Goal: Task Accomplishment & Management: Use online tool/utility

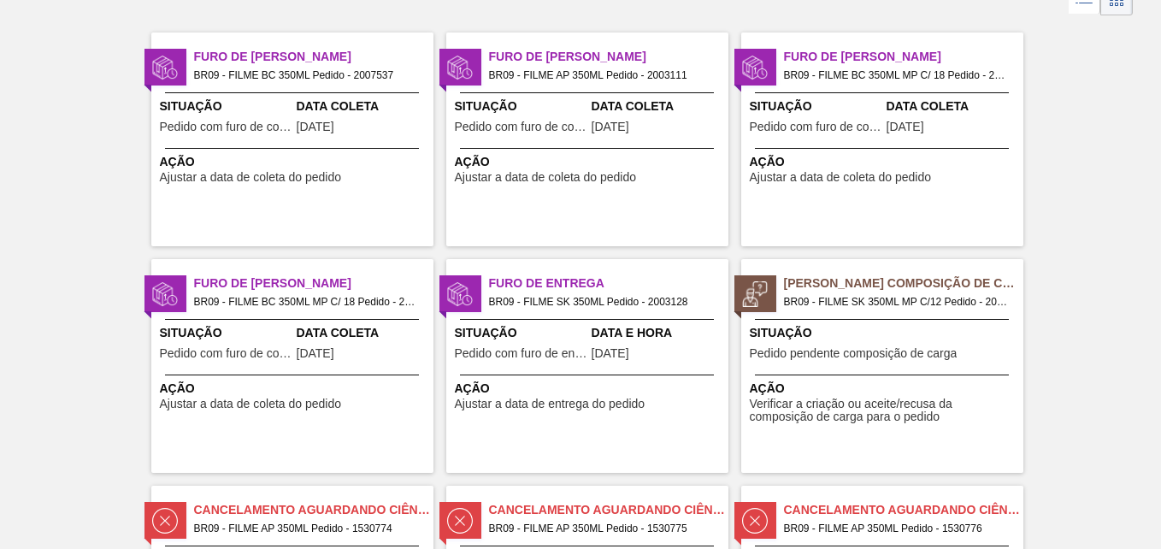
scroll to position [85, 0]
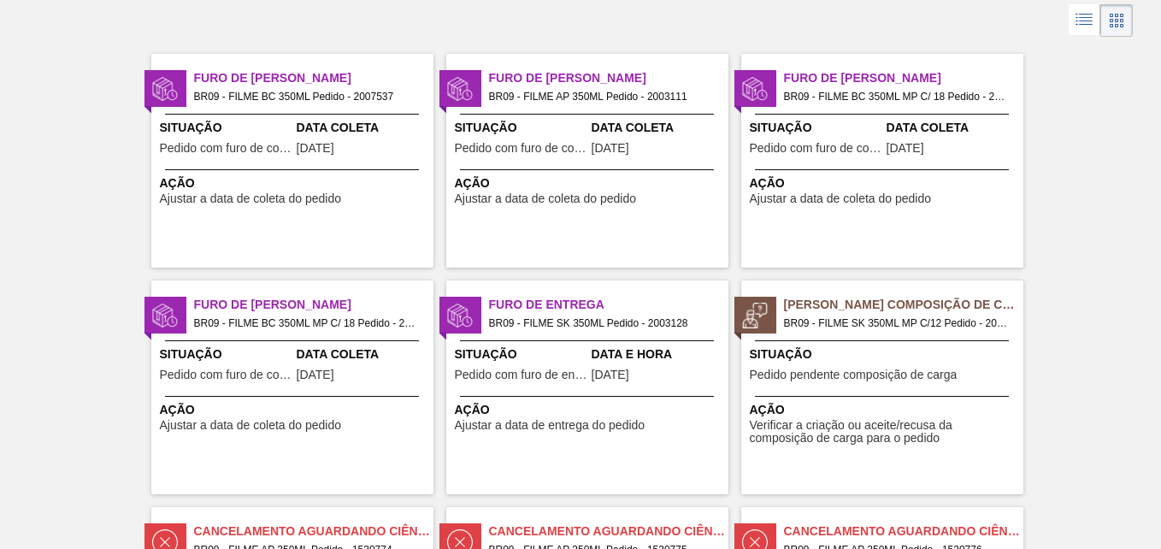
click at [832, 392] on div "[PERSON_NAME] Composição de Carga BR09 - FILME SK 350ML MP C/12 Pedido - 202983…" at bounding box center [882, 387] width 282 height 214
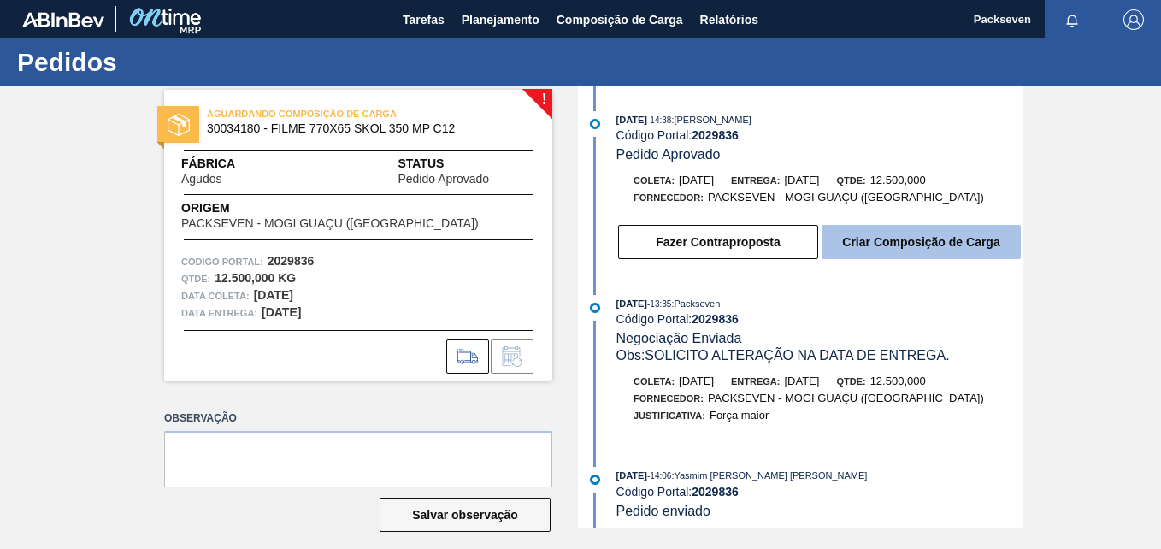
click at [849, 257] on button "Criar Composição de Carga" at bounding box center [920, 242] width 199 height 34
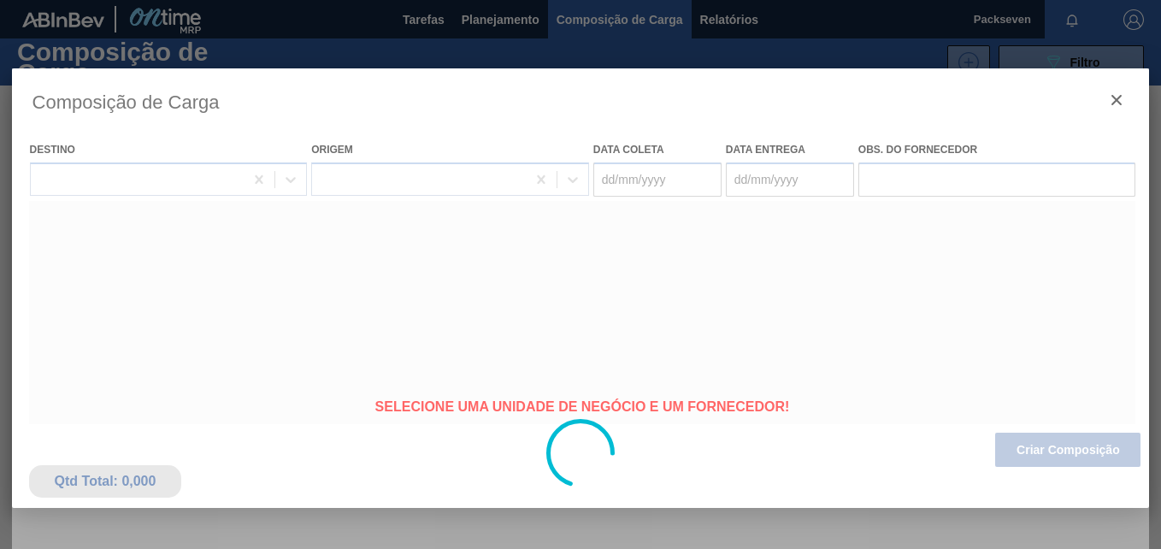
type coleta "[DATE]"
type Entrega "[DATE]"
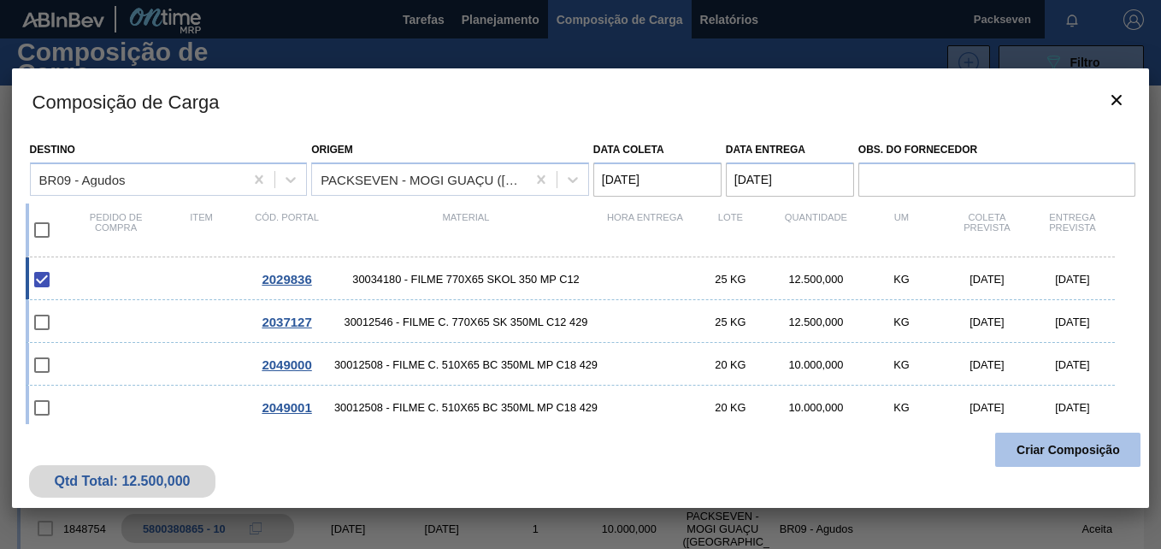
click at [1008, 454] on button "Criar Composição" at bounding box center [1067, 449] width 145 height 34
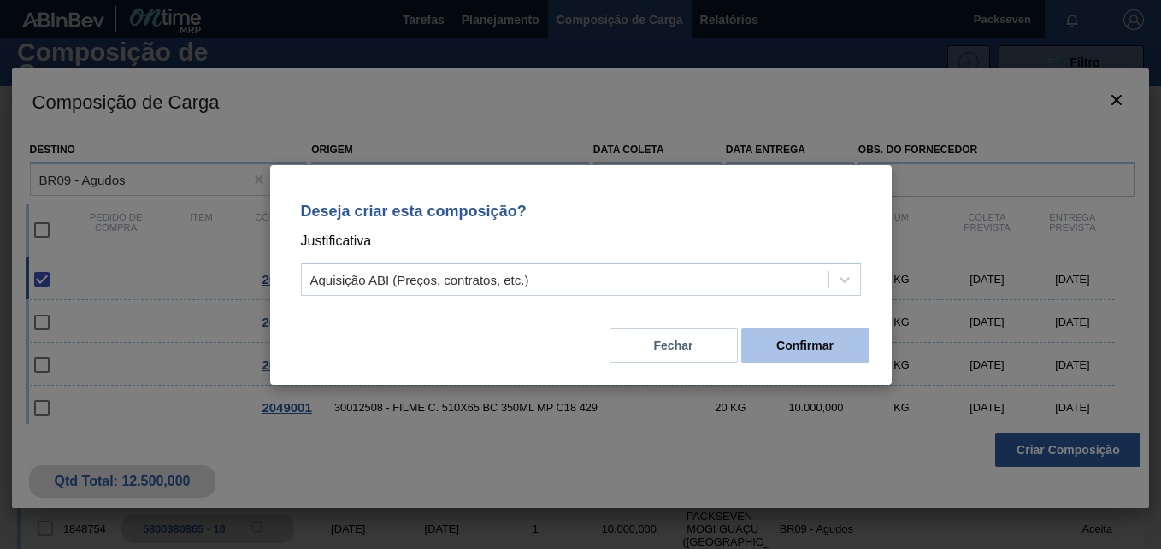
click at [796, 350] on button "Confirmar" at bounding box center [805, 345] width 128 height 34
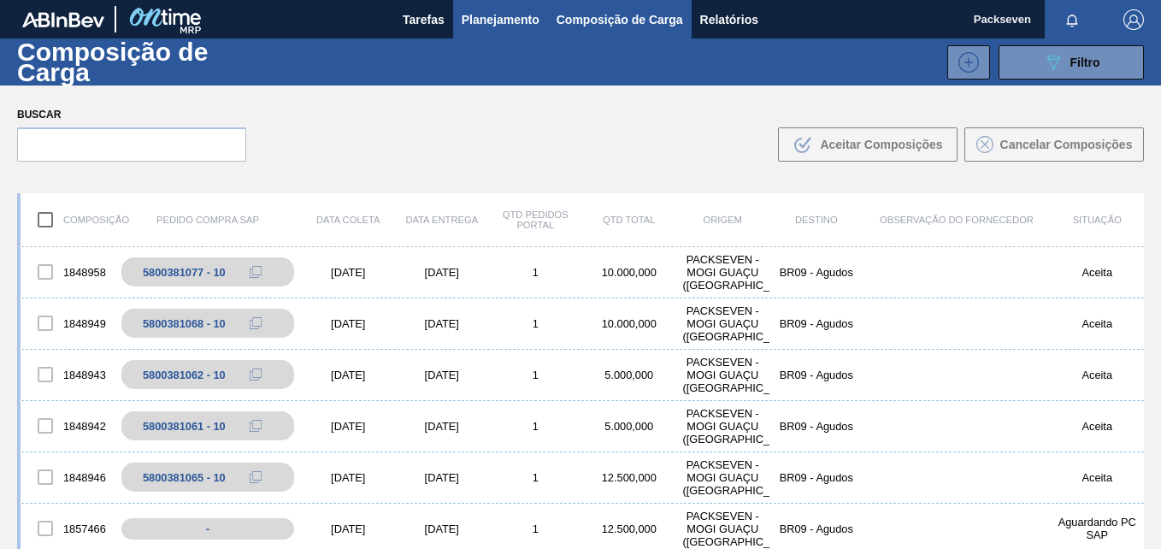
click at [508, 24] on span "Planejamento" at bounding box center [500, 19] width 78 height 21
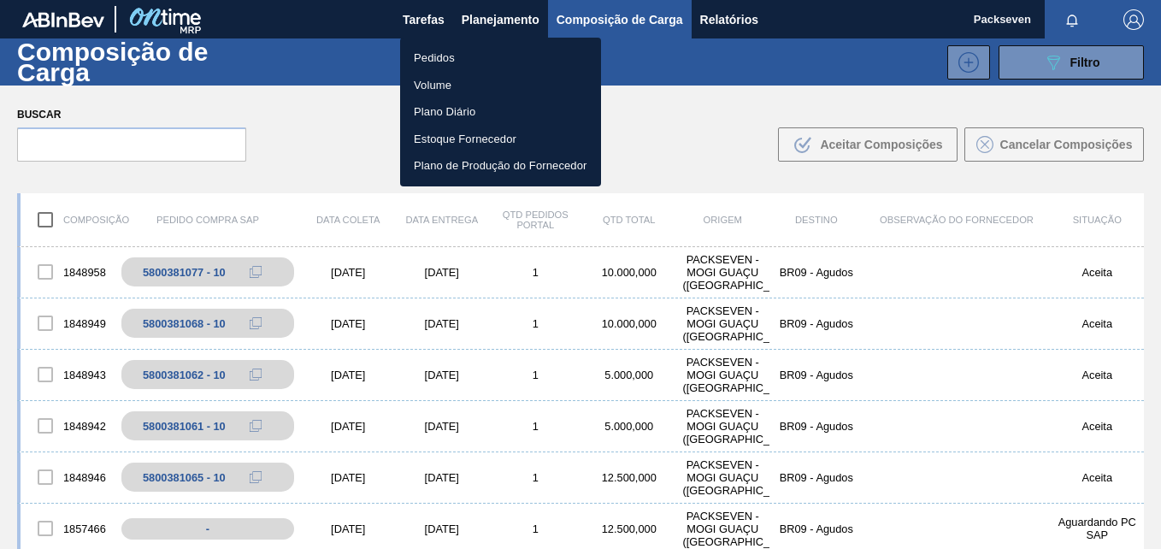
click at [434, 54] on li "Pedidos" at bounding box center [500, 57] width 201 height 27
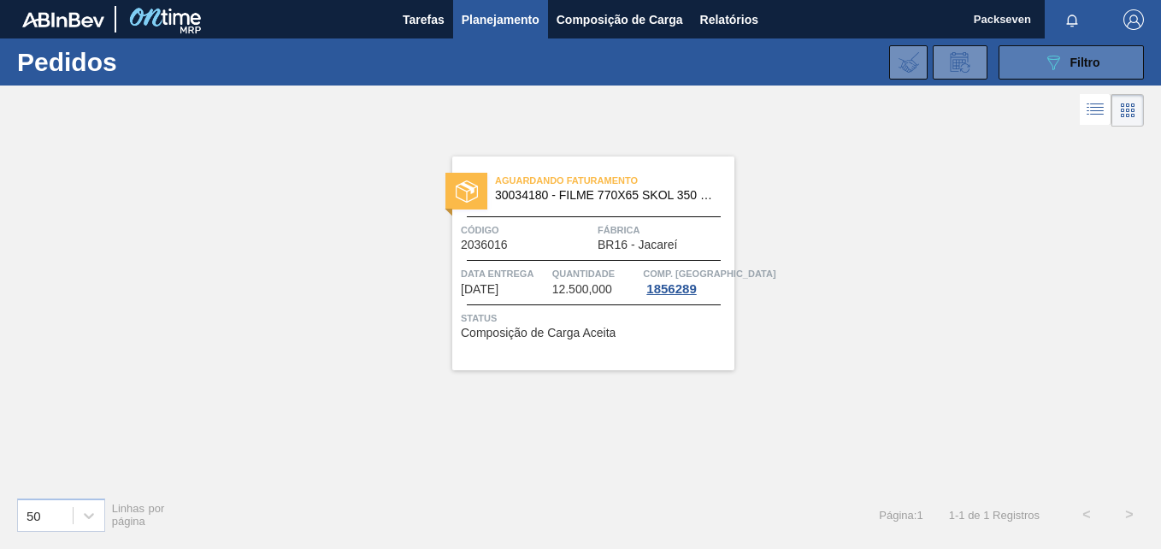
click at [1041, 56] on button "089F7B8B-B2A5-4AFE-B5C0-19BA573D28AC Filtro" at bounding box center [1070, 62] width 145 height 34
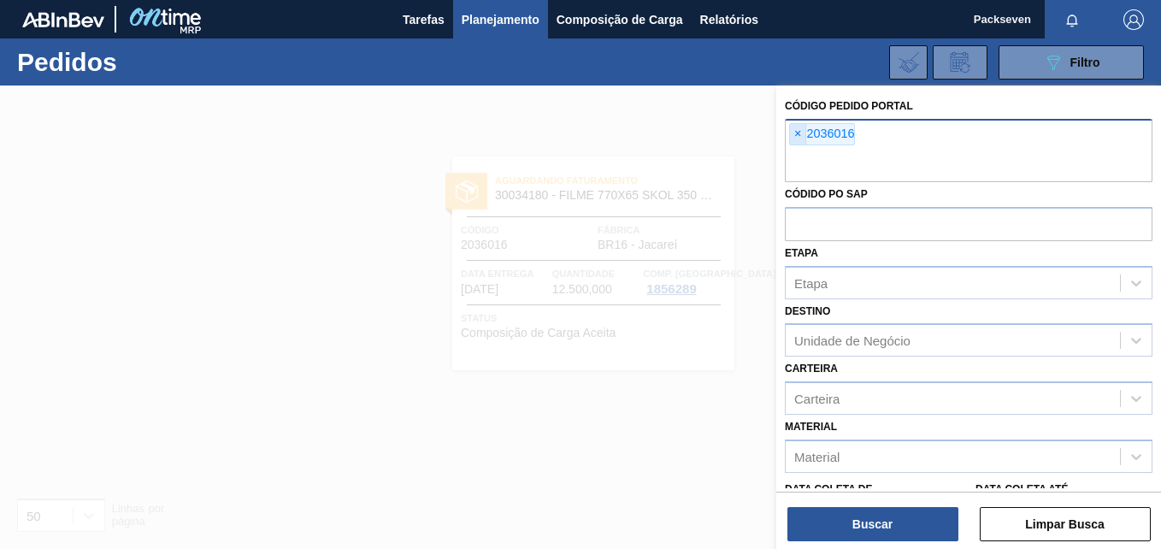
click at [796, 132] on span "×" at bounding box center [798, 134] width 16 height 21
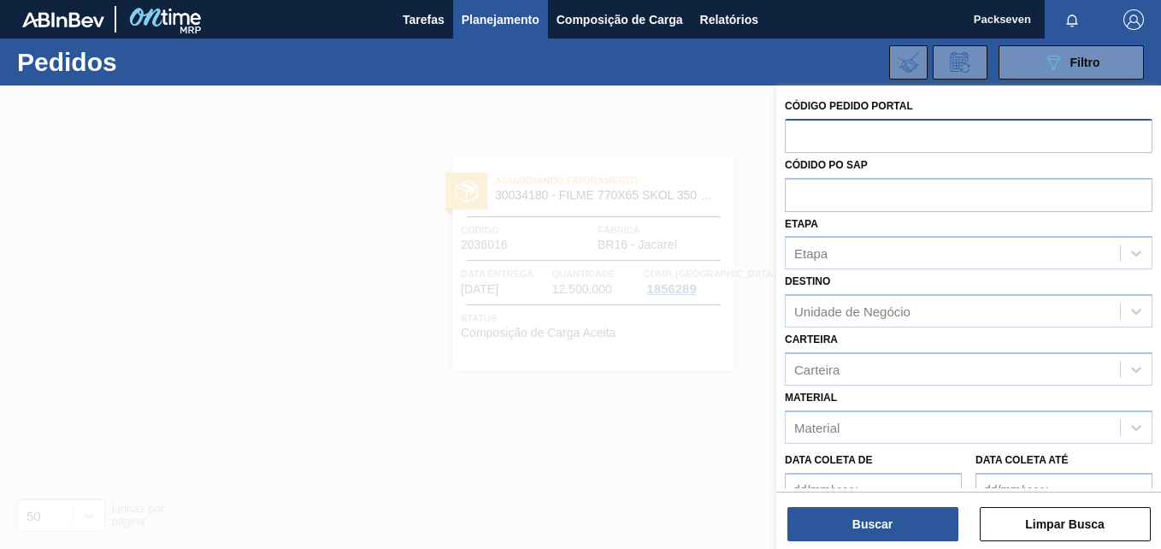
click at [866, 506] on div "Buscar Limpar Busca" at bounding box center [968, 515] width 385 height 48
click at [866, 530] on button "Buscar" at bounding box center [872, 524] width 171 height 34
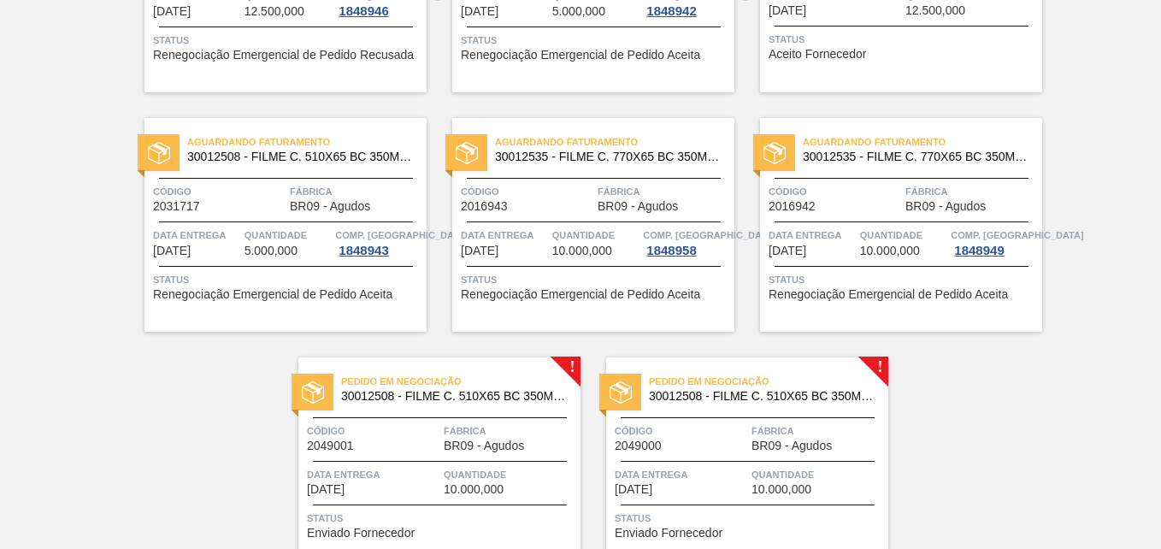
scroll to position [1320, 0]
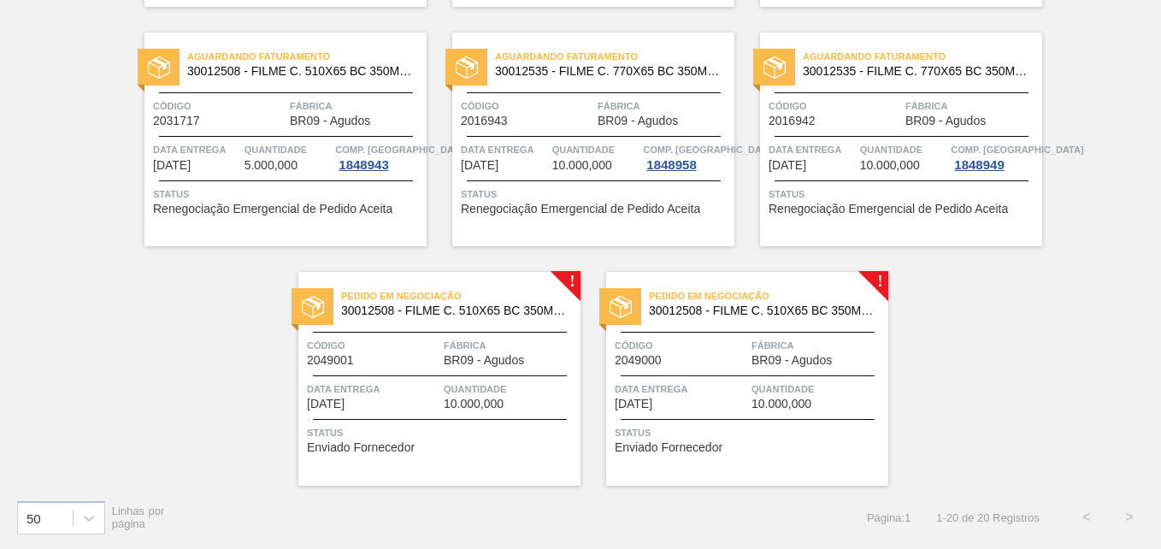
drag, startPoint x: 915, startPoint y: 342, endPoint x: 907, endPoint y: 339, distance: 8.9
